Goal: Information Seeking & Learning: Learn about a topic

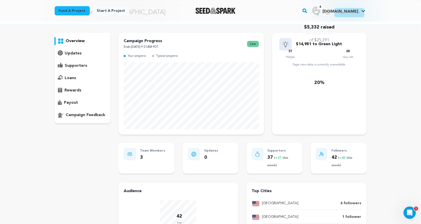
click at [77, 40] on p "overview" at bounding box center [75, 41] width 19 height 6
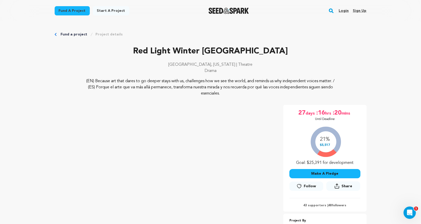
scroll to position [3, 0]
